Goal: Task Accomplishment & Management: Use online tool/utility

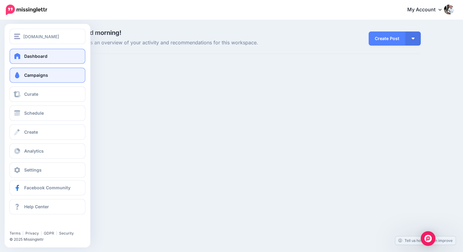
click at [59, 75] on link "Campaigns" at bounding box center [47, 75] width 76 height 15
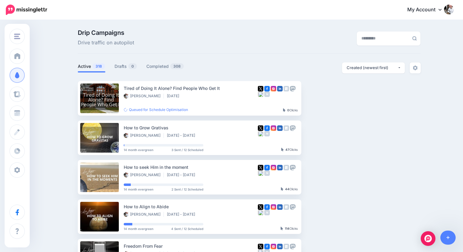
drag, startPoint x: 131, startPoint y: 66, endPoint x: 138, endPoint y: 66, distance: 6.7
click at [131, 66] on span "0" at bounding box center [132, 66] width 9 height 6
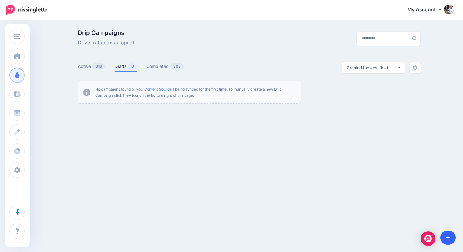
click at [451, 241] on link at bounding box center [448, 238] width 16 height 14
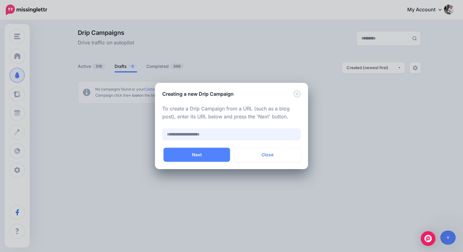
click at [200, 136] on input "text" at bounding box center [231, 135] width 138 height 12
paste input "**********"
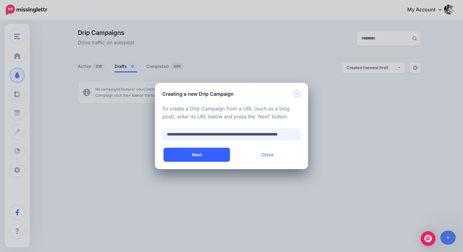
type input "**********"
click at [196, 156] on button "Next" at bounding box center [196, 155] width 66 height 14
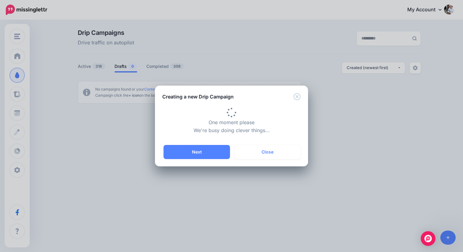
type input "**********"
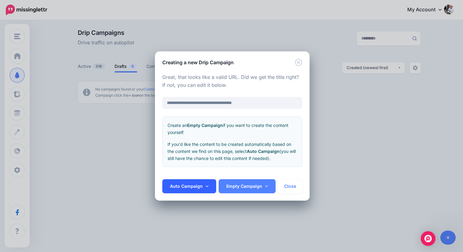
click at [201, 189] on link "Auto Campaign" at bounding box center [189, 186] width 54 height 14
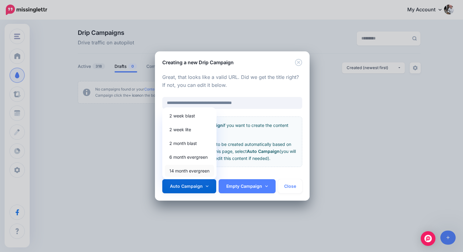
click at [197, 174] on link "14 month evergreen" at bounding box center [189, 171] width 49 height 12
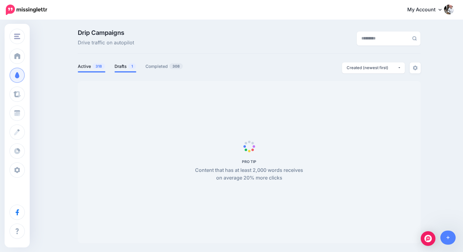
click at [119, 65] on link "Drafts 1" at bounding box center [126, 66] width 22 height 7
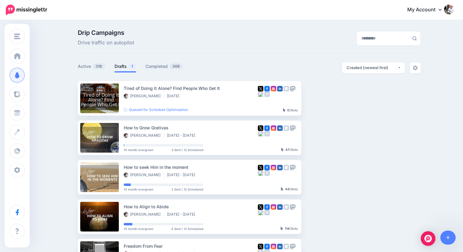
click at [123, 67] on link "Drafts 1" at bounding box center [126, 66] width 22 height 7
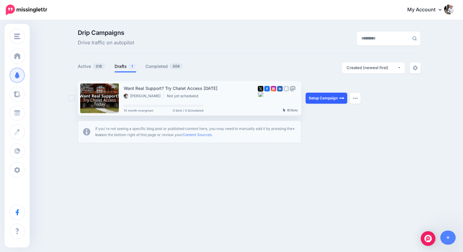
click at [327, 99] on link "Setup Campaign" at bounding box center [327, 98] width 42 height 11
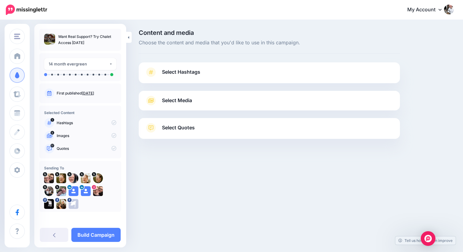
click at [194, 71] on span "Select Hashtags" at bounding box center [181, 72] width 38 height 8
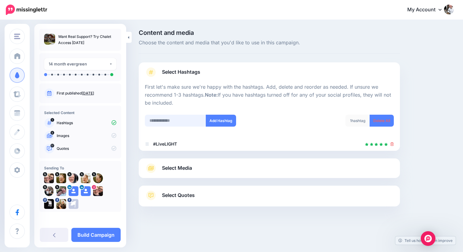
click at [175, 120] on input "text" at bounding box center [175, 121] width 61 height 12
paste input "**********"
click at [150, 121] on input "**********" at bounding box center [175, 121] width 61 height 12
type input "**********"
click at [217, 123] on button "Add Hashtag" at bounding box center [221, 121] width 30 height 12
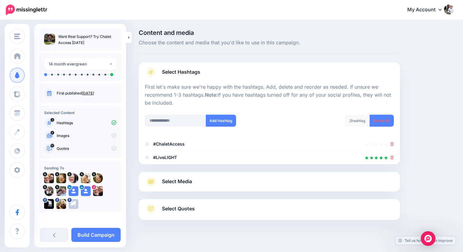
scroll to position [8, 0]
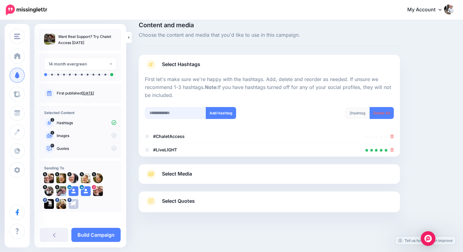
click at [167, 111] on input "text" at bounding box center [175, 113] width 61 height 12
paste input "**********"
type input "**********"
click at [219, 113] on button "Add Hashtag" at bounding box center [221, 113] width 30 height 12
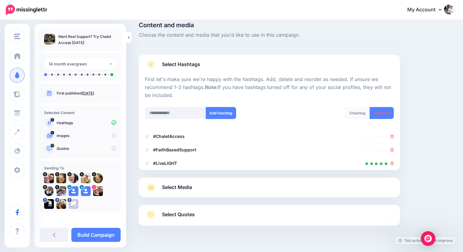
scroll to position [21, 0]
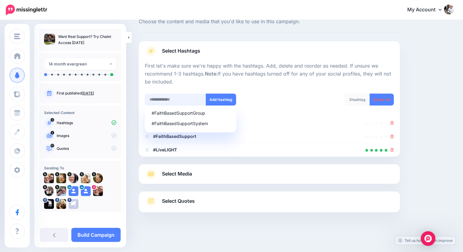
click at [192, 100] on input "text" at bounding box center [175, 100] width 61 height 12
paste input "**********"
type input "**********"
click at [227, 101] on button "Add Hashtag" at bounding box center [221, 100] width 30 height 12
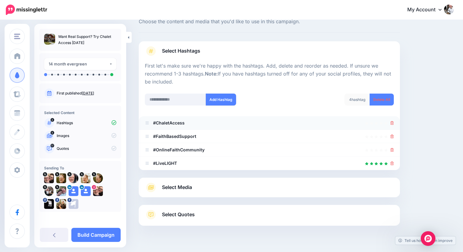
scroll to position [35, 0]
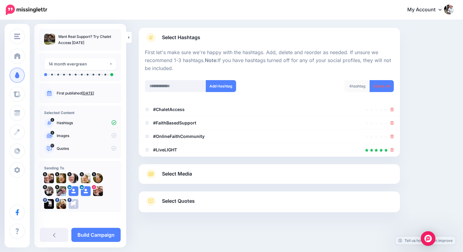
click at [305, 172] on link "Select Media" at bounding box center [269, 174] width 249 height 10
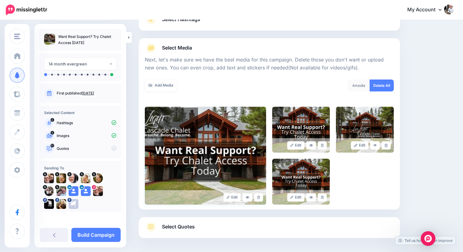
scroll to position [78, 0]
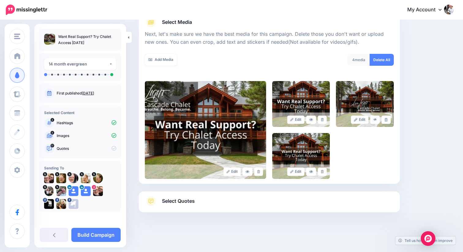
click at [175, 203] on span "Select Quotes" at bounding box center [178, 201] width 33 height 8
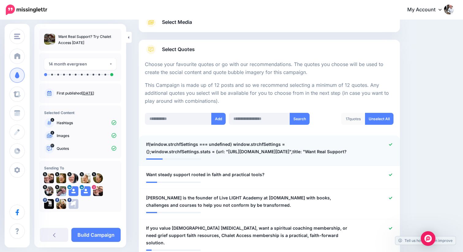
click at [388, 146] on div at bounding box center [375, 148] width 43 height 15
click at [391, 144] on icon at bounding box center [390, 144] width 3 height 3
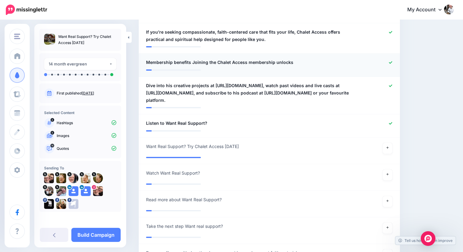
scroll to position [608, 0]
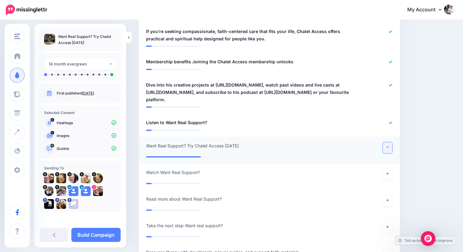
click at [386, 149] on link at bounding box center [388, 147] width 10 height 11
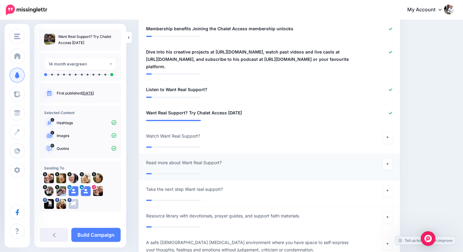
scroll to position [643, 0]
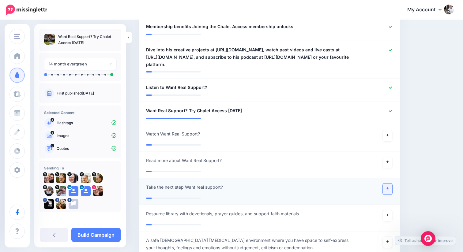
click at [387, 191] on link at bounding box center [388, 189] width 10 height 11
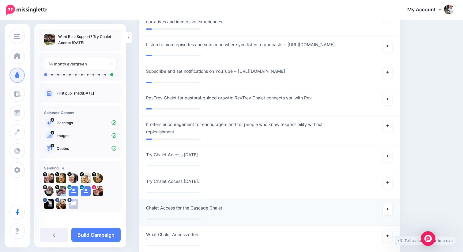
scroll to position [1100, 0]
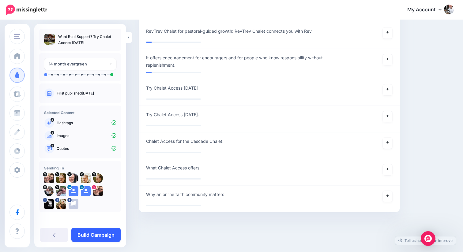
click at [97, 236] on link "Build Campaign" at bounding box center [95, 235] width 49 height 14
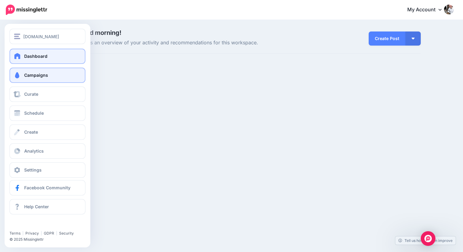
click at [29, 74] on span "Campaigns" at bounding box center [36, 75] width 24 height 5
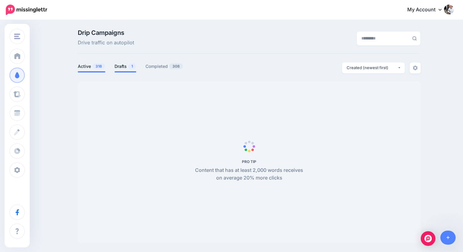
click at [120, 69] on link "Drafts 1" at bounding box center [126, 66] width 22 height 7
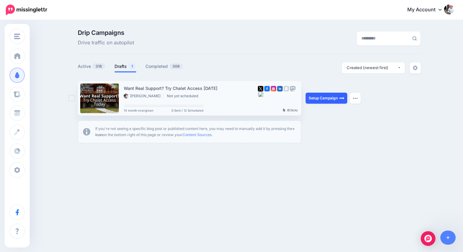
click at [320, 101] on link "Setup Campaign" at bounding box center [327, 98] width 42 height 11
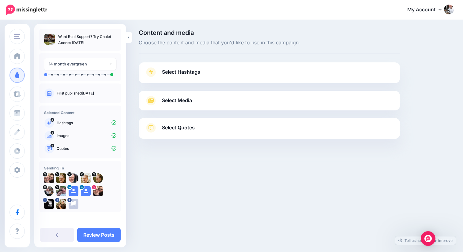
click at [194, 76] on span "Select Hashtags" at bounding box center [181, 72] width 38 height 8
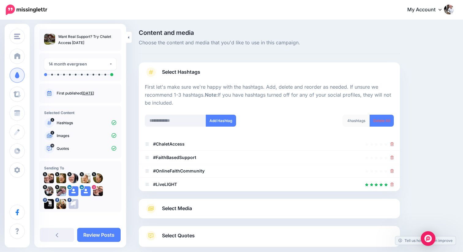
scroll to position [34, 0]
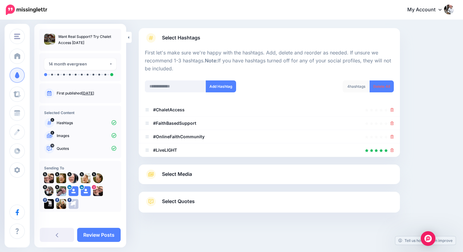
click at [179, 178] on link "Select Media" at bounding box center [269, 175] width 249 height 10
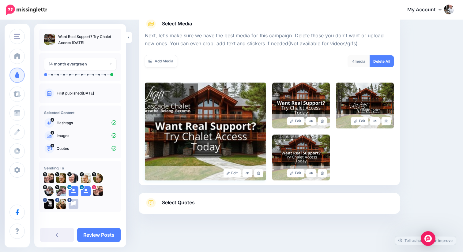
scroll to position [78, 0]
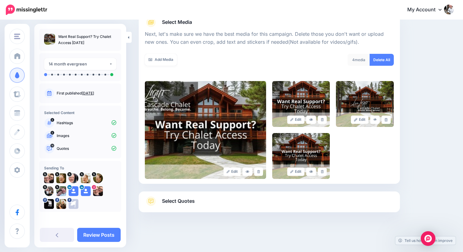
click at [189, 198] on span "Select Quotes" at bounding box center [178, 201] width 33 height 8
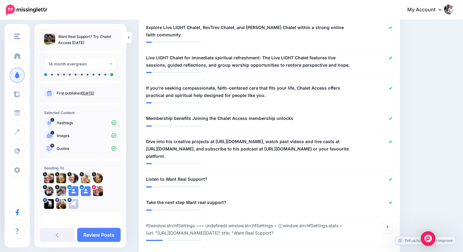
scroll to position [561, 0]
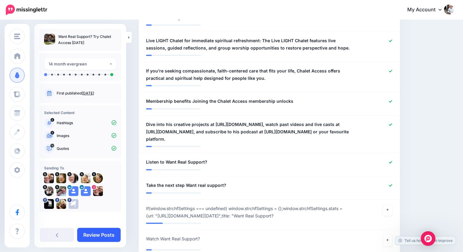
click at [110, 233] on link "Review Posts" at bounding box center [98, 235] width 43 height 14
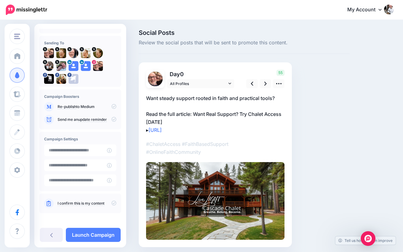
scroll to position [35, 0]
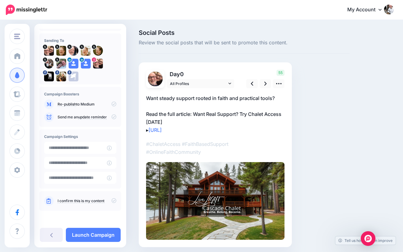
click at [107, 102] on p "Re-publish to Medium" at bounding box center [87, 105] width 59 height 6
click at [111, 105] on icon at bounding box center [113, 104] width 5 height 5
click at [112, 199] on icon at bounding box center [113, 200] width 5 height 5
click at [265, 86] on icon at bounding box center [265, 84] width 2 height 6
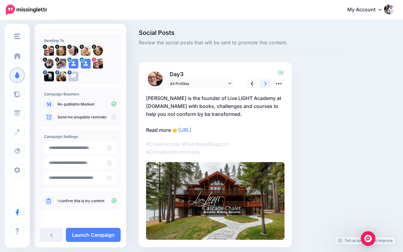
click at [265, 86] on icon at bounding box center [265, 84] width 2 height 6
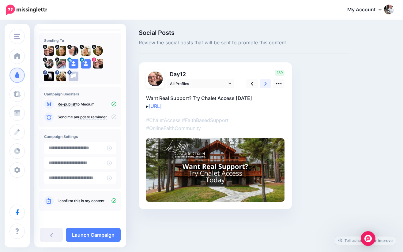
click at [265, 86] on icon at bounding box center [265, 84] width 2 height 6
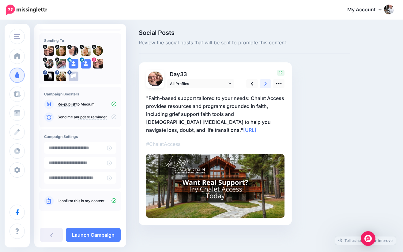
click at [265, 85] on icon at bounding box center [265, 84] width 2 height 4
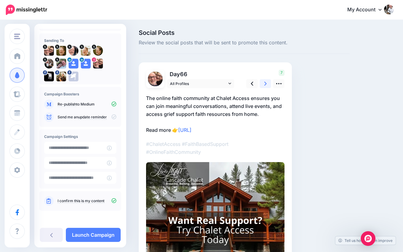
click at [265, 85] on icon at bounding box center [265, 84] width 2 height 4
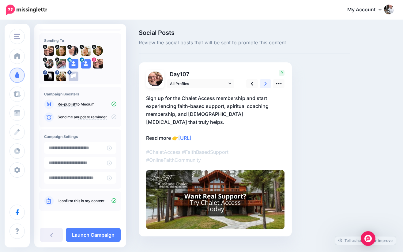
click at [265, 85] on icon at bounding box center [265, 84] width 2 height 6
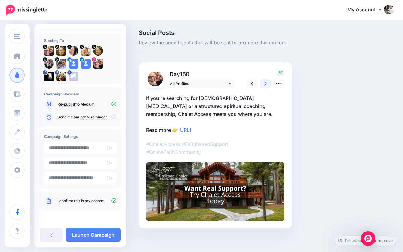
click at [265, 85] on icon at bounding box center [265, 84] width 2 height 4
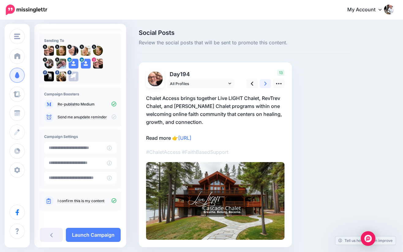
click at [265, 84] on icon at bounding box center [265, 84] width 2 height 6
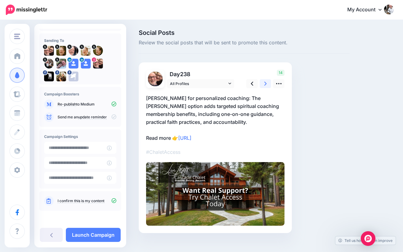
click at [265, 84] on icon at bounding box center [265, 84] width 2 height 6
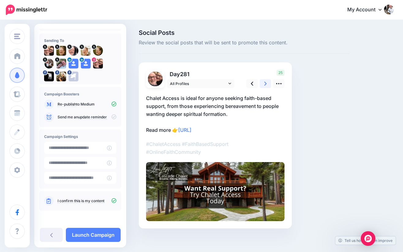
click at [265, 84] on icon at bounding box center [265, 84] width 2 height 6
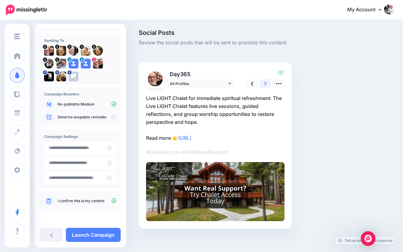
click at [265, 84] on icon at bounding box center [265, 84] width 2 height 6
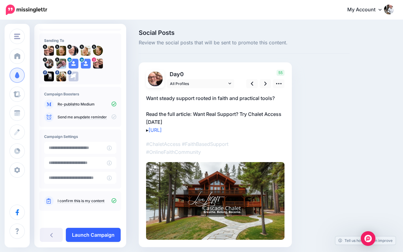
click at [92, 232] on link "Launch Campaign" at bounding box center [93, 235] width 55 height 14
